Goal: Task Accomplishment & Management: Use online tool/utility

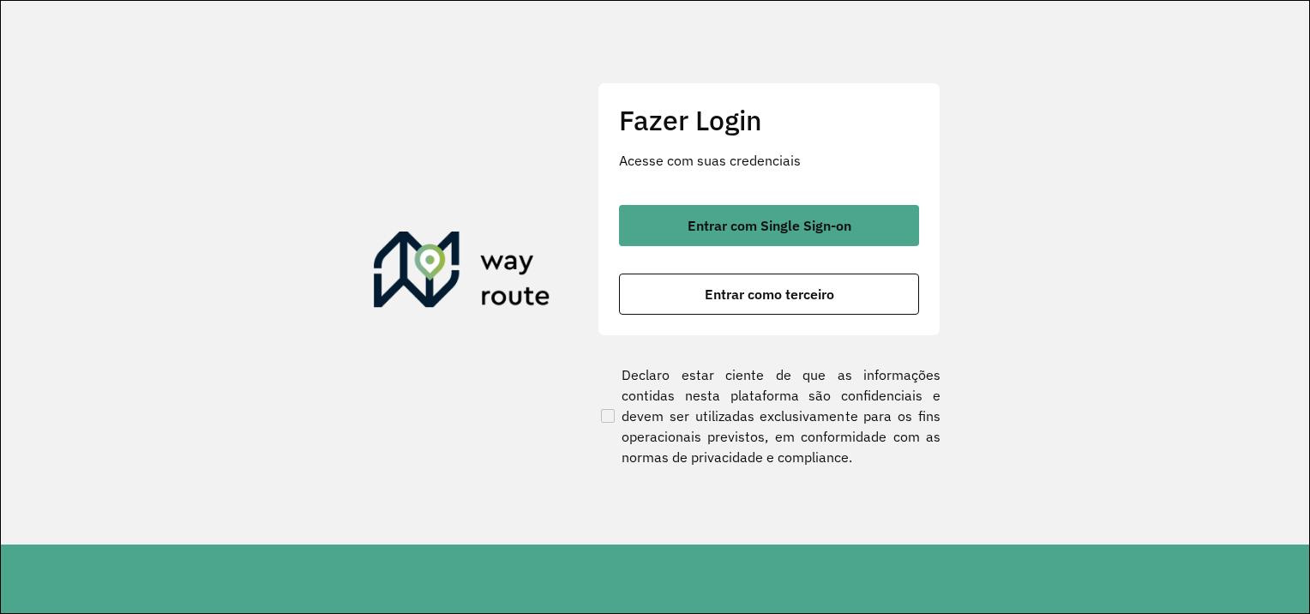
click at [725, 234] on button "Entrar com Single Sign-on" at bounding box center [769, 225] width 300 height 41
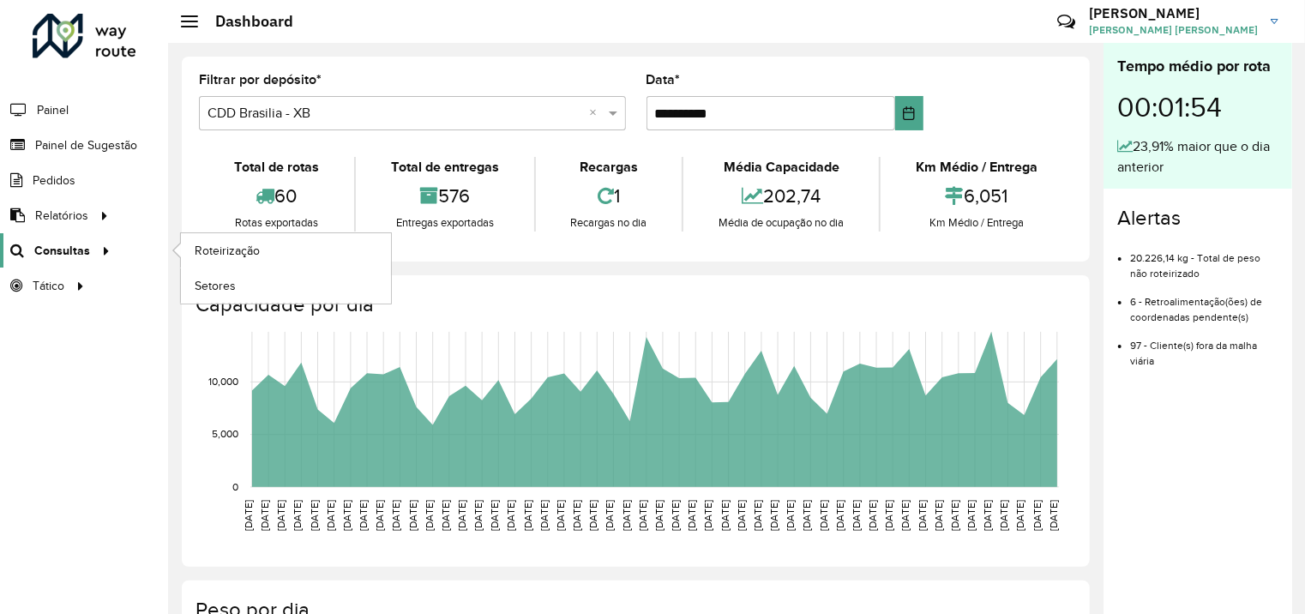
click at [57, 250] on span "Consultas" at bounding box center [62, 251] width 56 height 18
click at [227, 254] on span "Roteirização" at bounding box center [229, 251] width 69 height 18
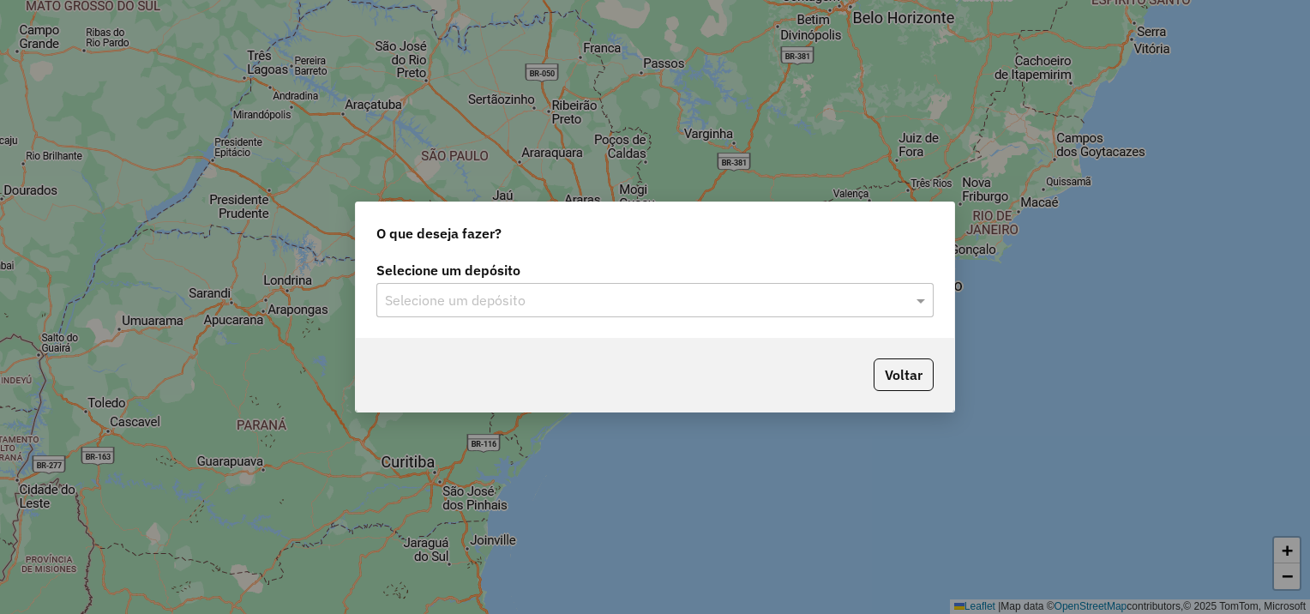
click at [882, 304] on input "text" at bounding box center [638, 301] width 506 height 21
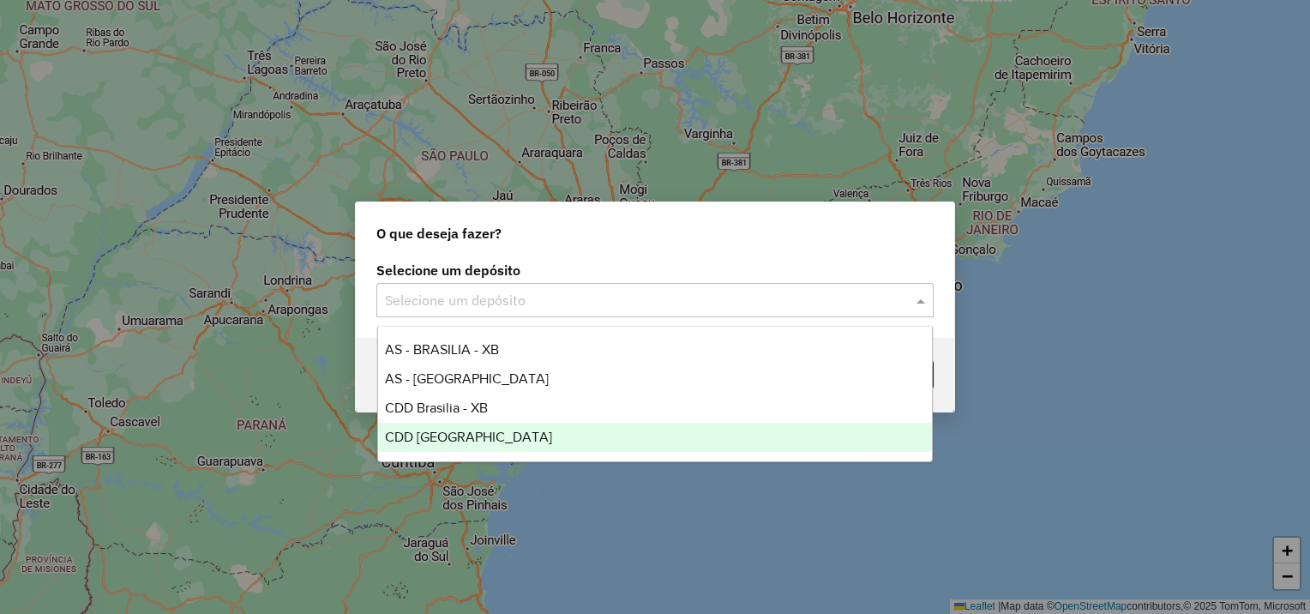
click at [437, 439] on span "CDD [GEOGRAPHIC_DATA]" at bounding box center [468, 437] width 167 height 15
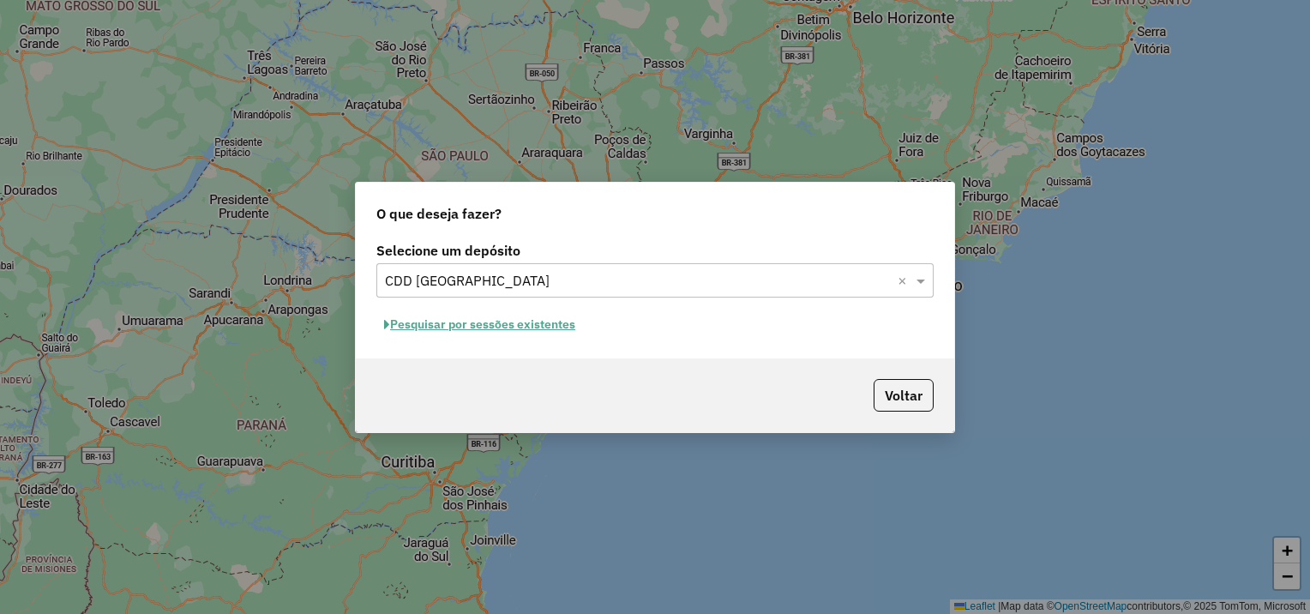
click at [513, 328] on button "Pesquisar por sessões existentes" at bounding box center [479, 324] width 207 height 27
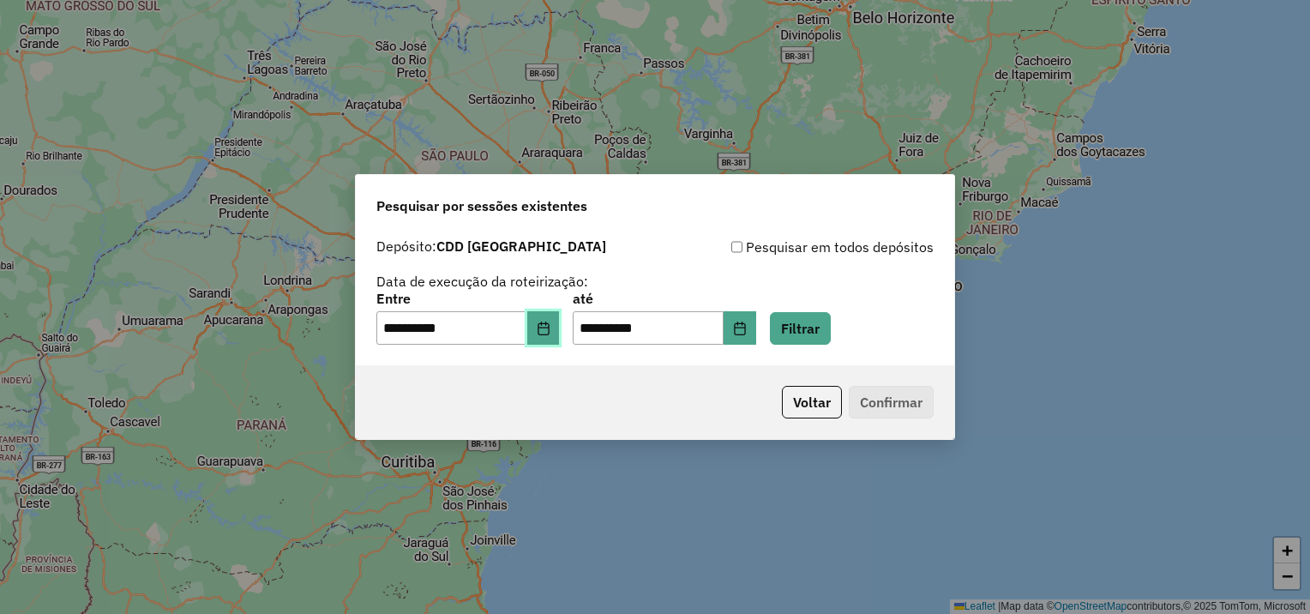
click at [549, 328] on icon "Choose Date" at bounding box center [544, 329] width 14 height 14
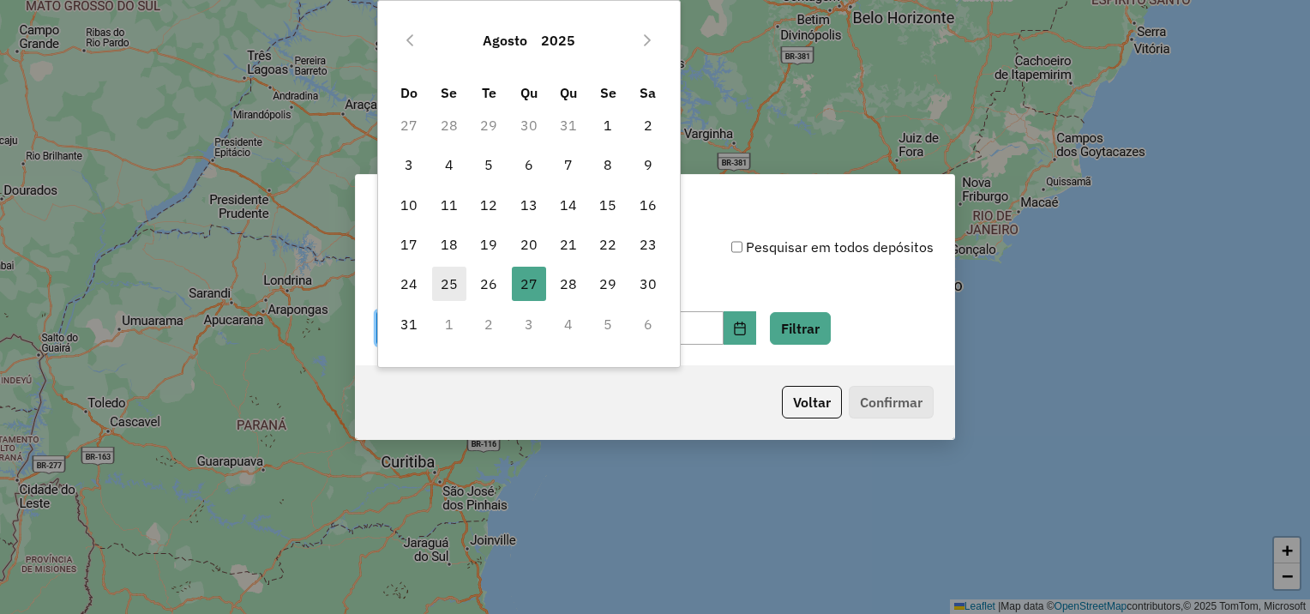
click at [446, 279] on span "25" at bounding box center [449, 284] width 34 height 34
type input "**********"
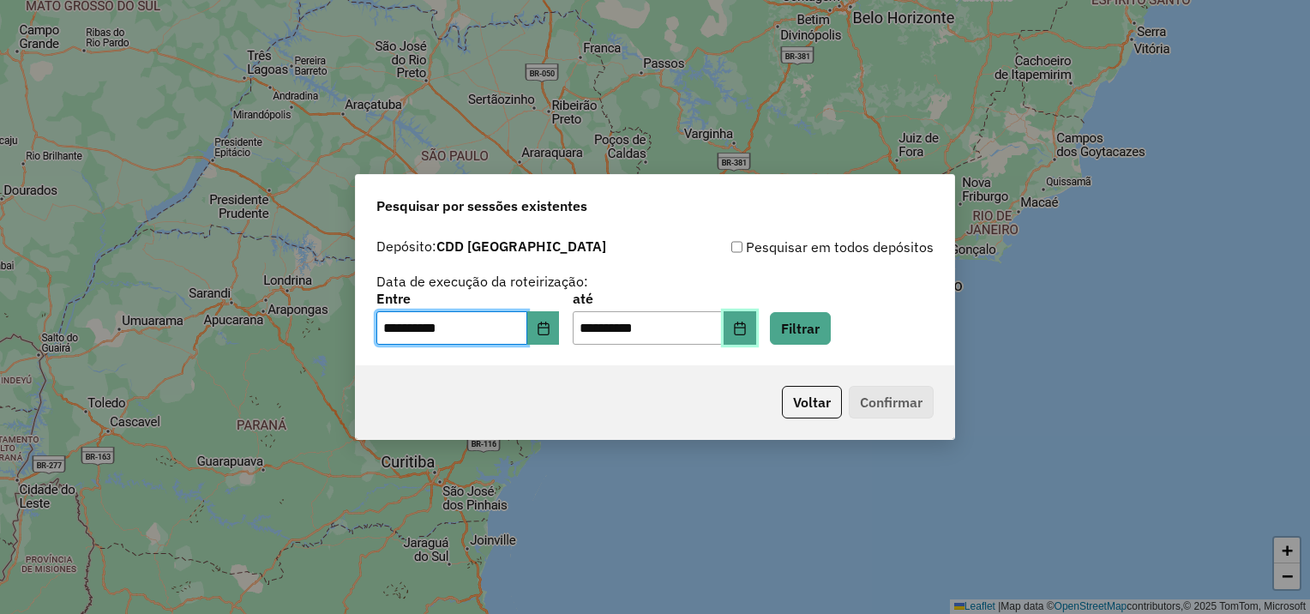
click at [747, 332] on icon "Choose Date" at bounding box center [740, 329] width 14 height 14
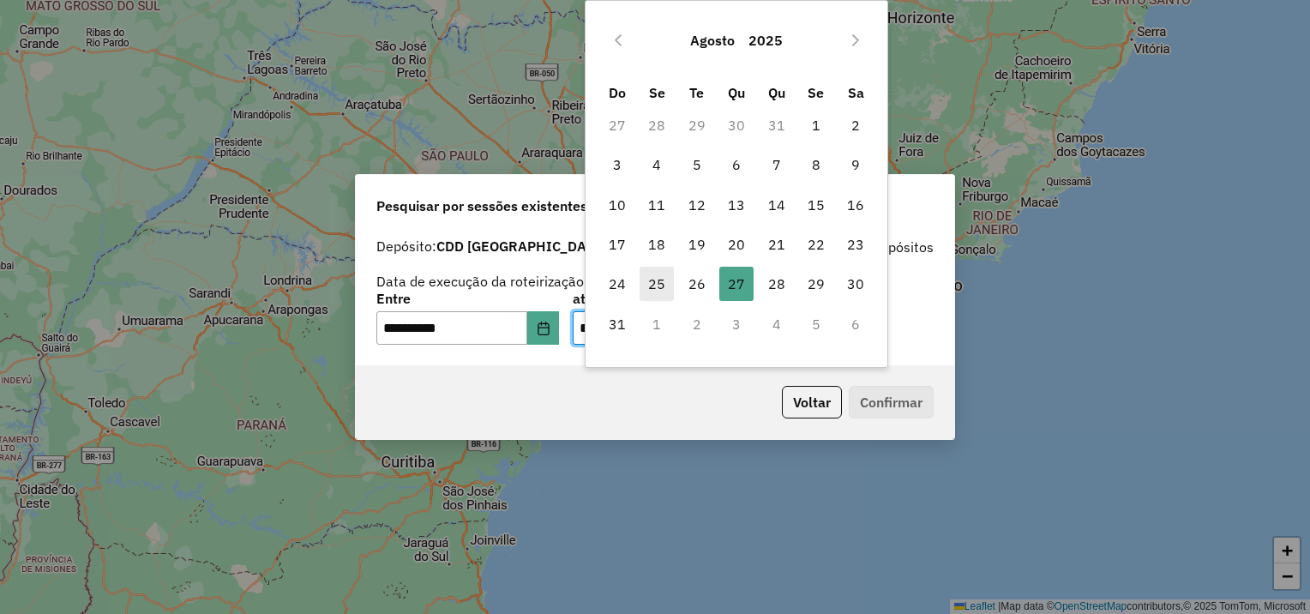
click at [652, 287] on span "25" at bounding box center [657, 284] width 34 height 34
type input "**********"
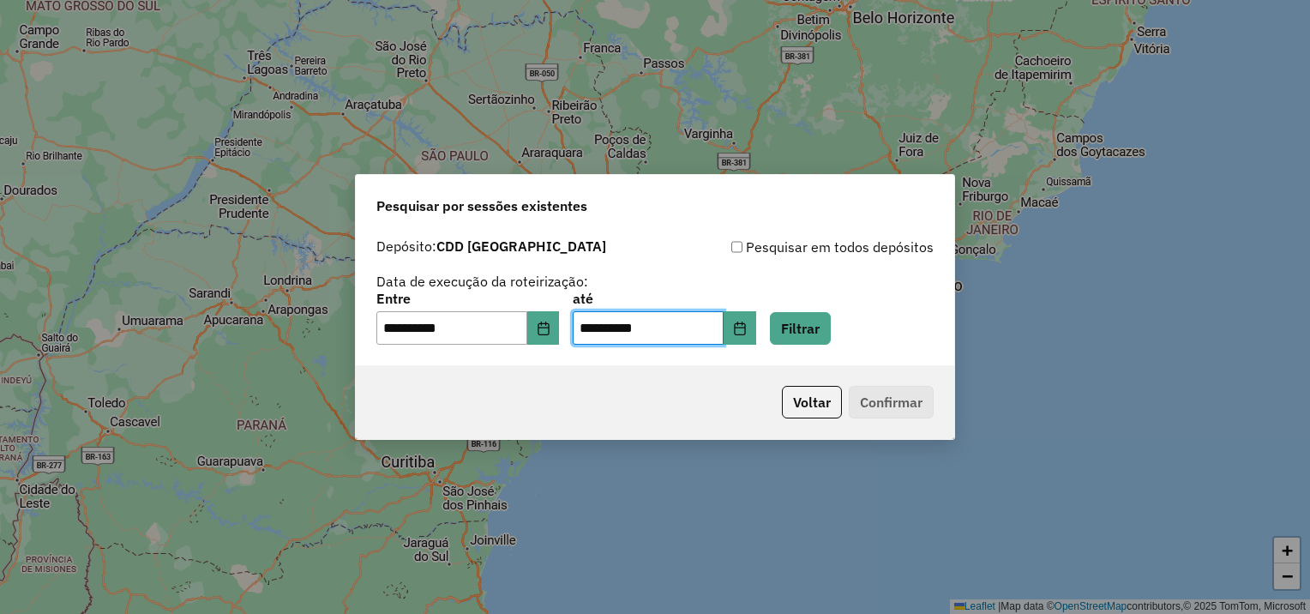
click at [878, 403] on p-footer "Voltar Confirmar" at bounding box center [854, 402] width 159 height 33
click at [831, 328] on button "Filtrar" at bounding box center [800, 328] width 61 height 33
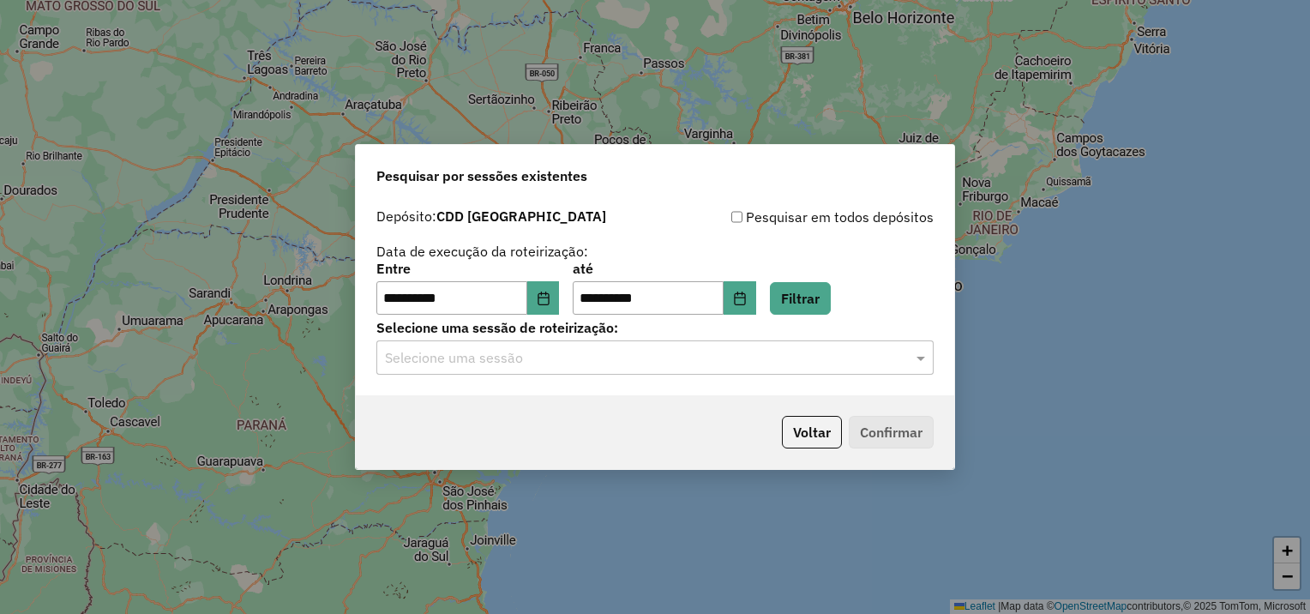
click at [468, 357] on input "text" at bounding box center [638, 358] width 506 height 21
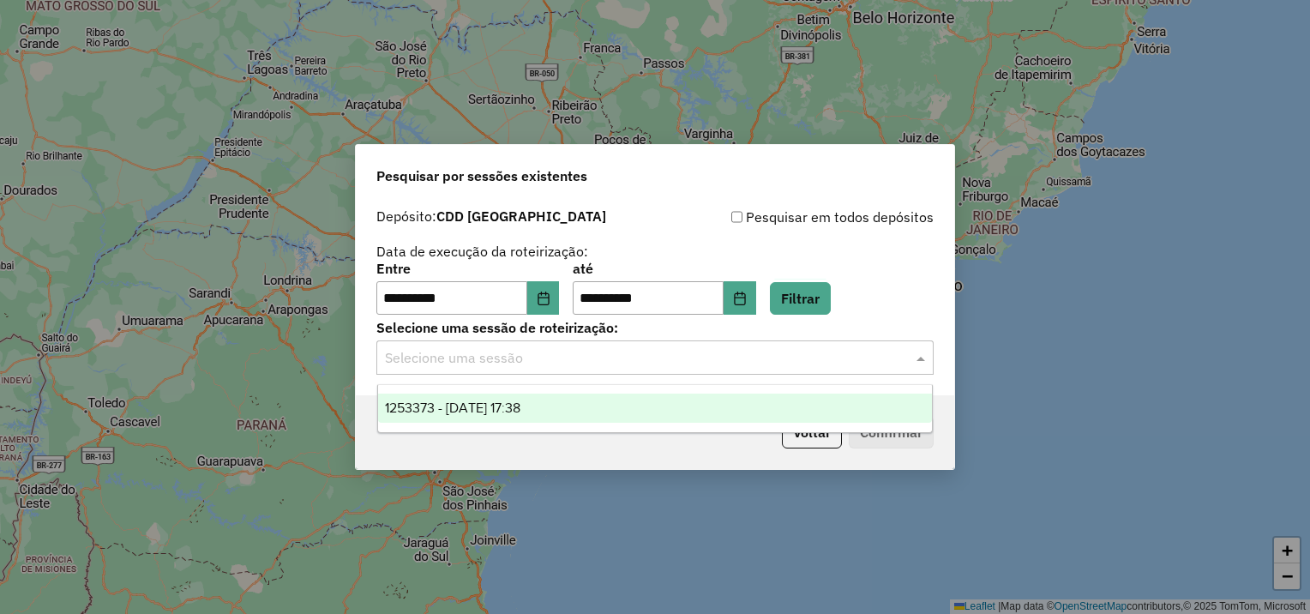
click at [470, 409] on span "1253373 - [DATE] 17:38" at bounding box center [453, 408] width 136 height 15
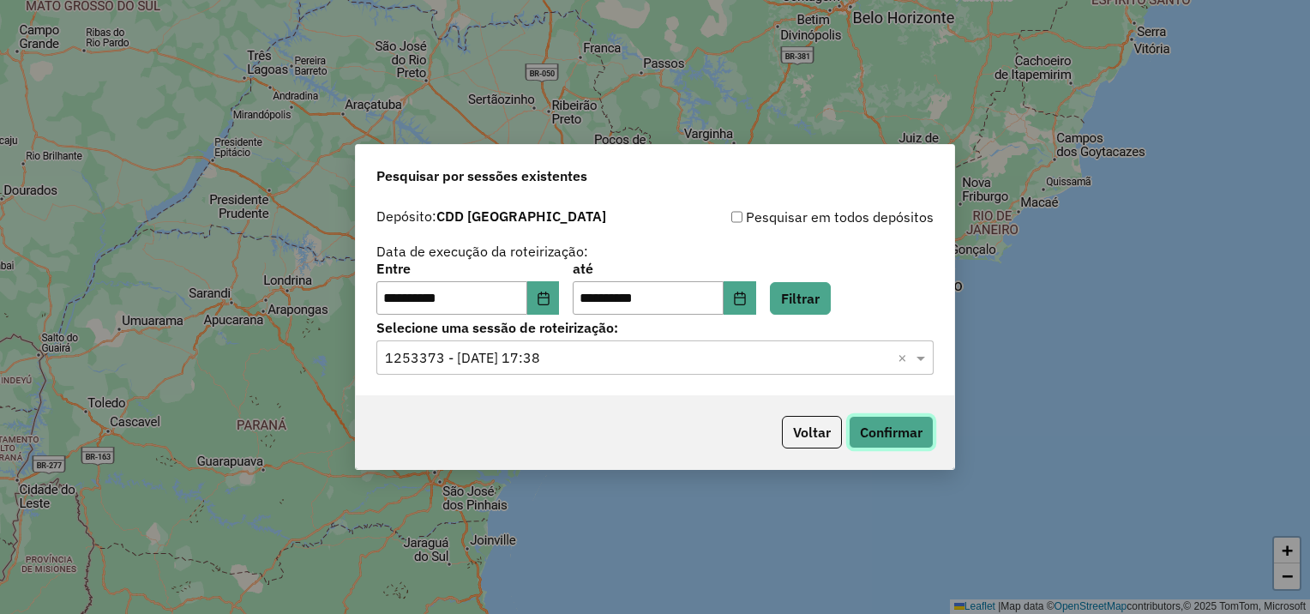
click at [896, 432] on button "Confirmar" at bounding box center [891, 432] width 85 height 33
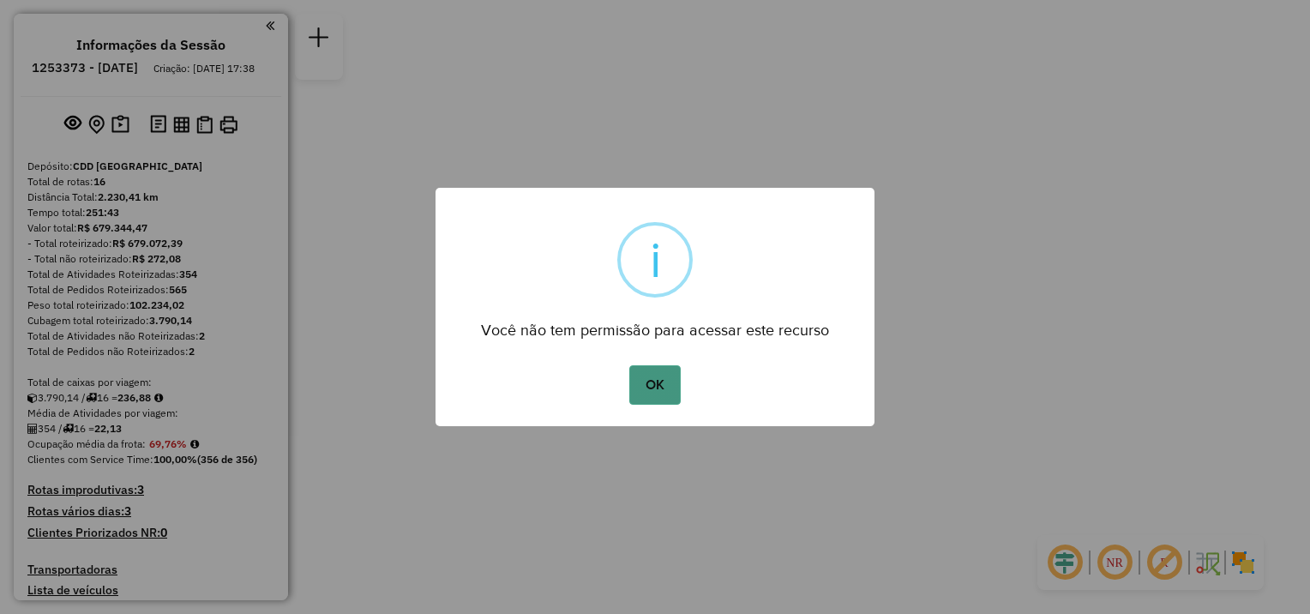
click at [646, 391] on button "OK" at bounding box center [654, 384] width 51 height 39
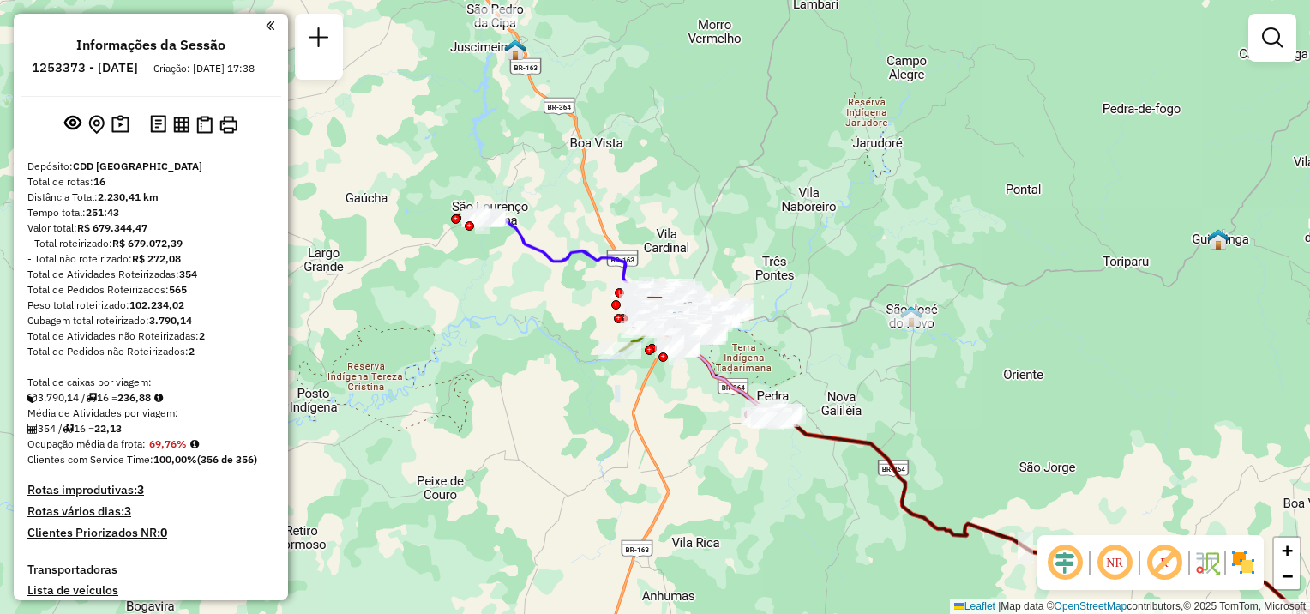
click at [1292, 49] on div at bounding box center [1273, 38] width 48 height 48
click at [1271, 48] on link at bounding box center [1273, 38] width 34 height 34
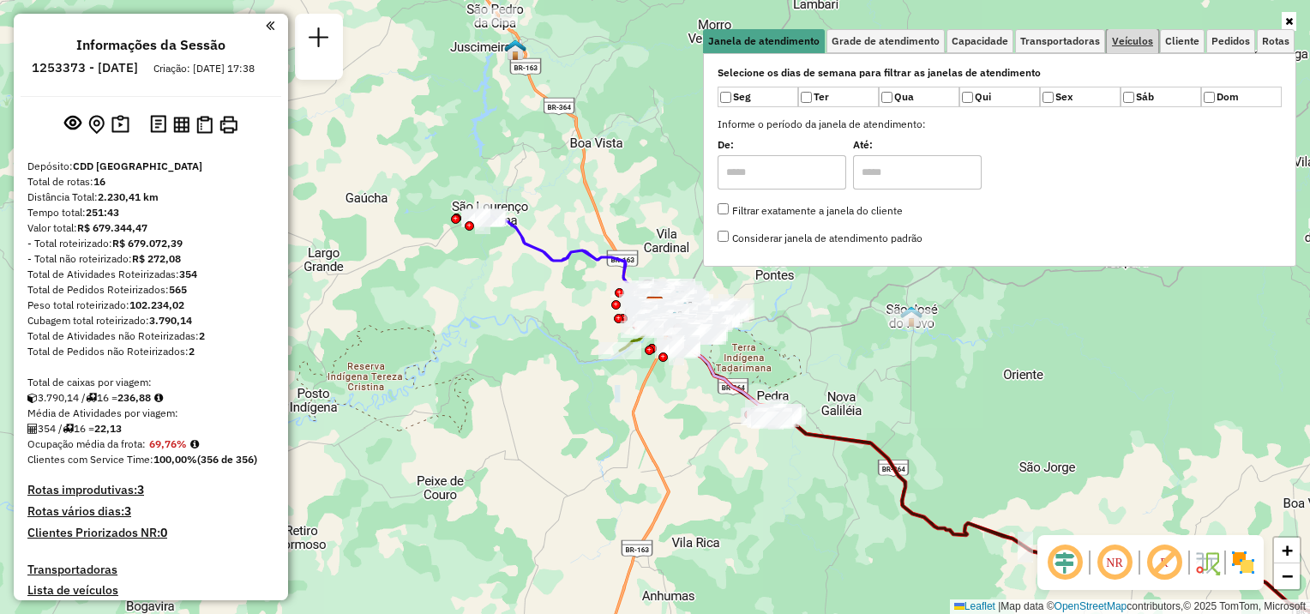
click at [1132, 41] on span "Veículos" at bounding box center [1132, 41] width 41 height 10
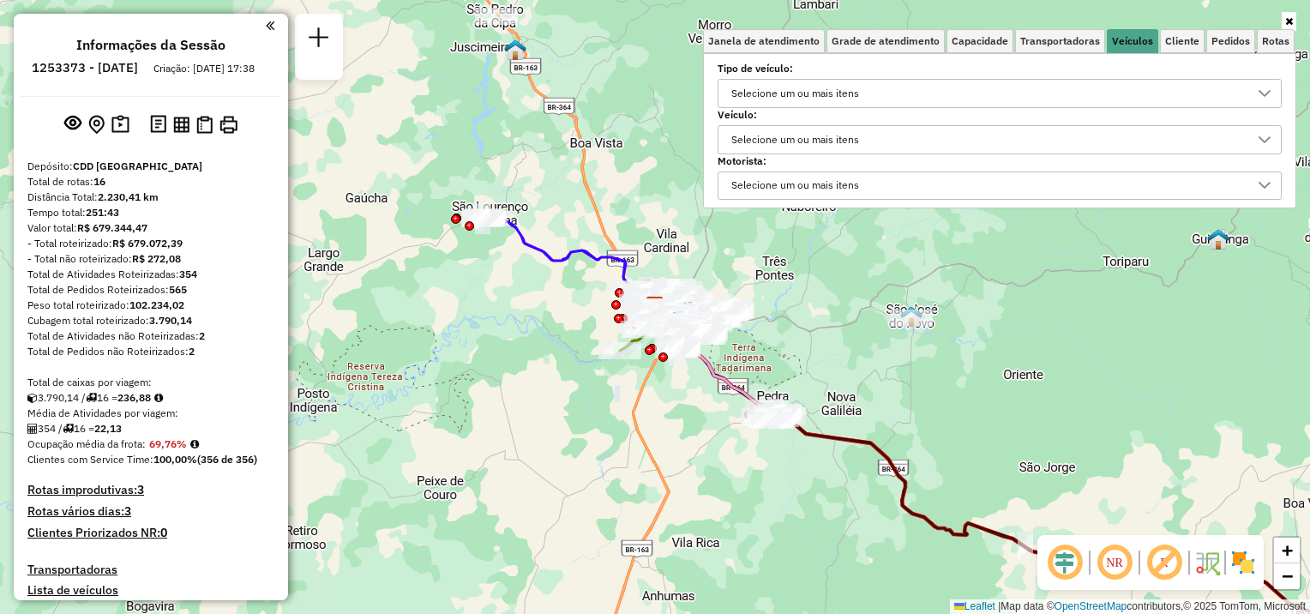
click at [832, 142] on div "Selecione um ou mais itens" at bounding box center [796, 139] width 140 height 27
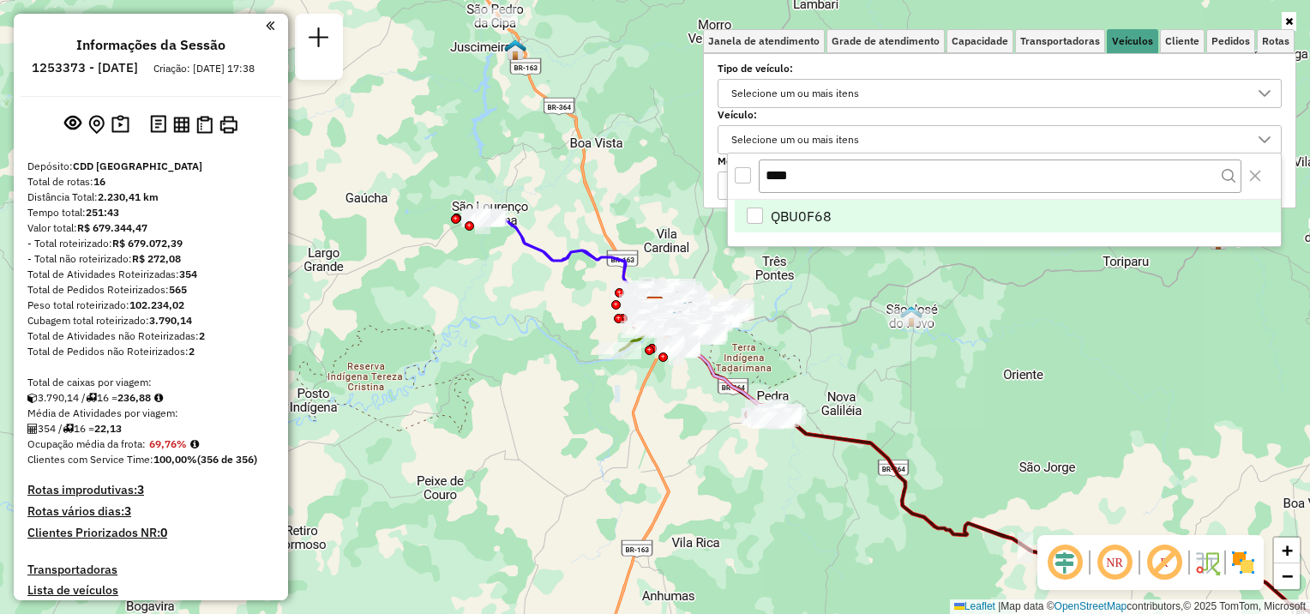
type input "****"
click at [803, 206] on span "QBU0F68" at bounding box center [801, 216] width 61 height 21
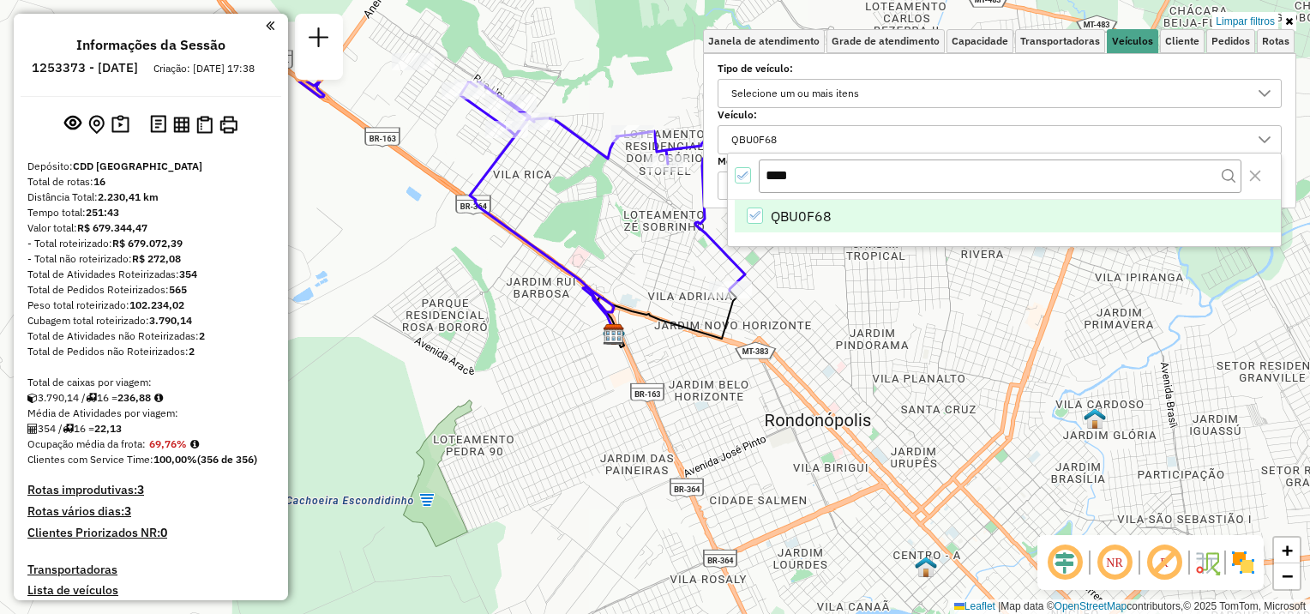
drag, startPoint x: 672, startPoint y: 298, endPoint x: 729, endPoint y: 413, distance: 129.3
click at [729, 413] on div "Limpar filtros Janela de atendimento Grade de atendimento Capacidade Transporta…" at bounding box center [655, 307] width 1310 height 614
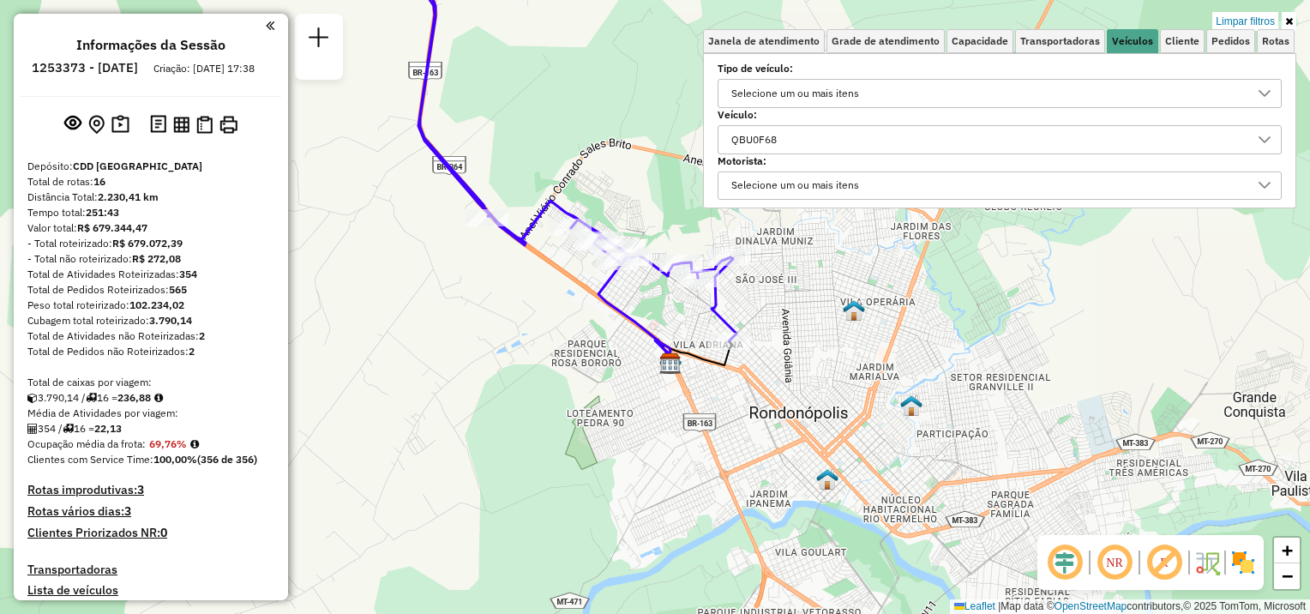
drag, startPoint x: 761, startPoint y: 377, endPoint x: 761, endPoint y: 367, distance: 10.3
click at [761, 367] on div "Limpar filtros Janela de atendimento Grade de atendimento Capacidade Transporta…" at bounding box center [655, 307] width 1310 height 614
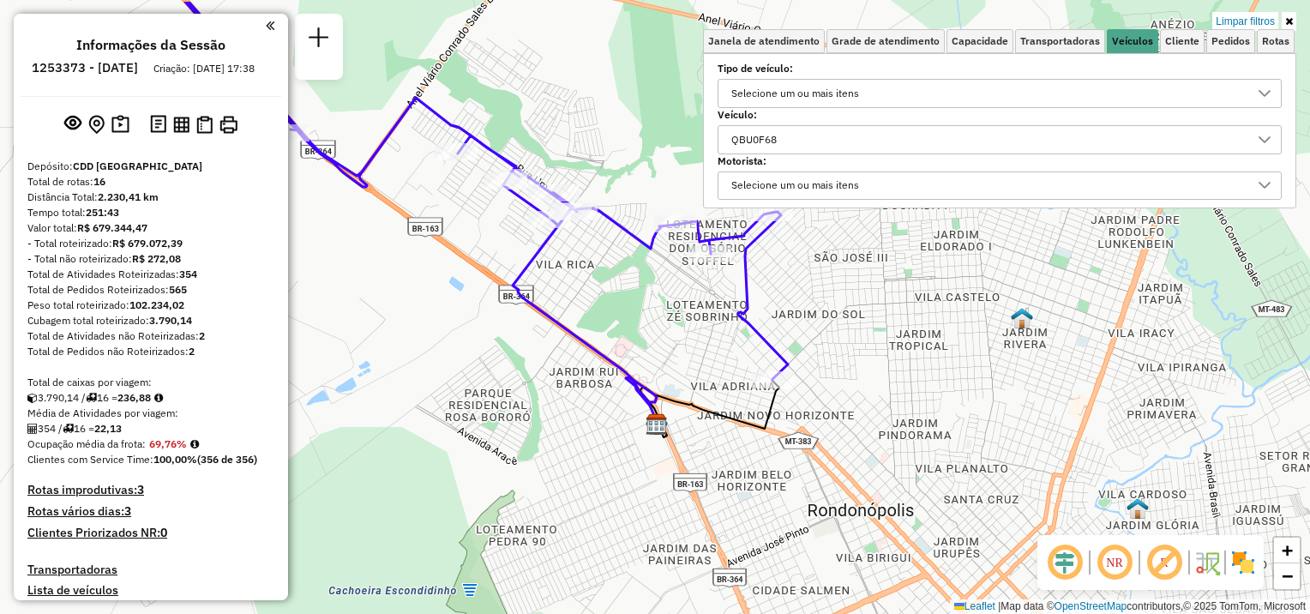
drag, startPoint x: 768, startPoint y: 352, endPoint x: 833, endPoint y: 408, distance: 85.1
click at [833, 408] on div "Limpar filtros Janela de atendimento Grade de atendimento Capacidade Transporta…" at bounding box center [655, 307] width 1310 height 614
click at [1287, 19] on icon at bounding box center [1290, 21] width 8 height 10
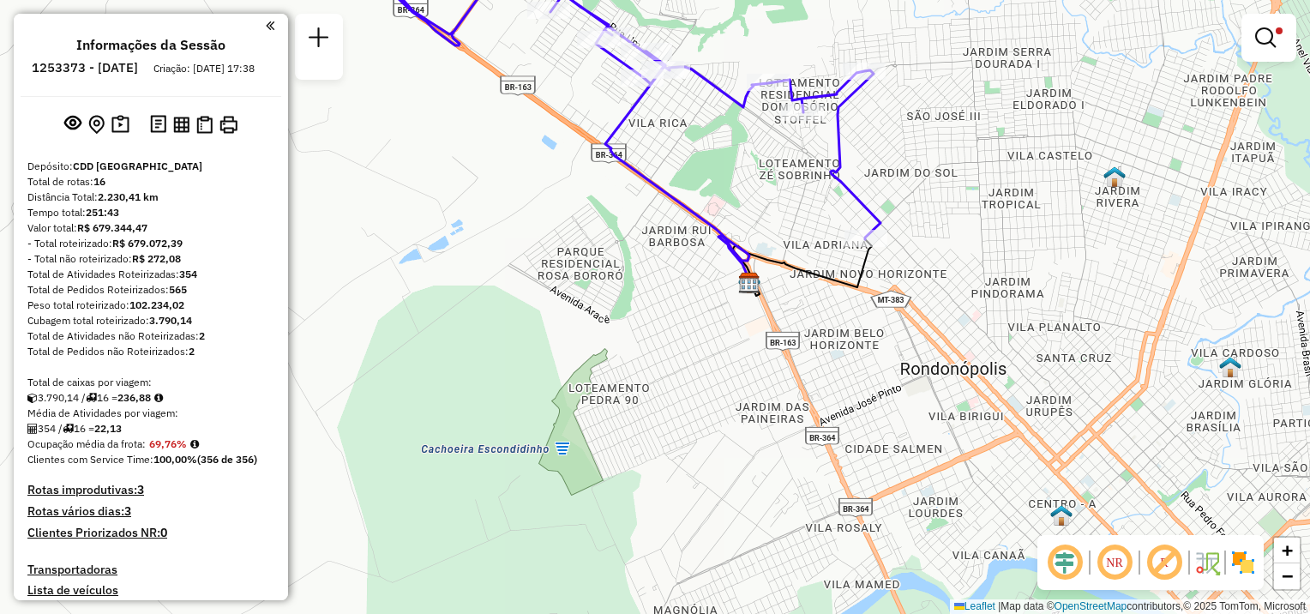
drag, startPoint x: 796, startPoint y: 427, endPoint x: 882, endPoint y: 300, distance: 153.2
click at [882, 300] on div "Limpar filtros Janela de atendimento Grade de atendimento Capacidade Transporta…" at bounding box center [655, 307] width 1310 height 614
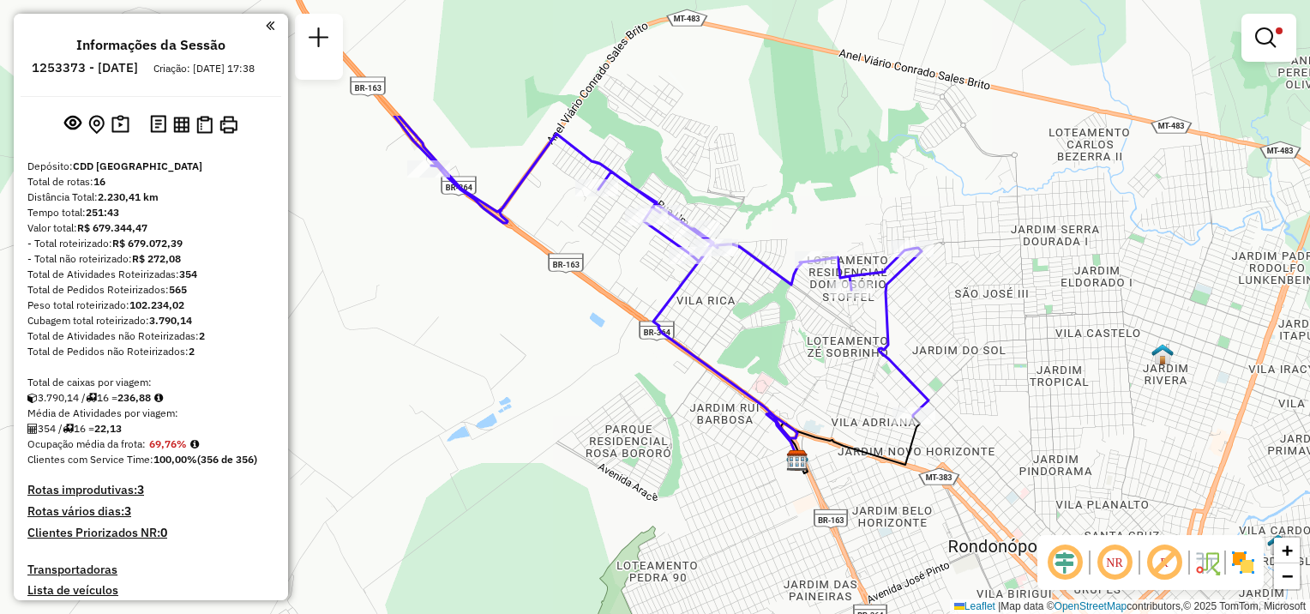
drag, startPoint x: 889, startPoint y: 185, endPoint x: 937, endPoint y: 363, distance: 183.9
click at [937, 363] on div "Limpar filtros Janela de atendimento Grade de atendimento Capacidade Transporta…" at bounding box center [655, 307] width 1310 height 614
